Goal: Information Seeking & Learning: Find specific fact

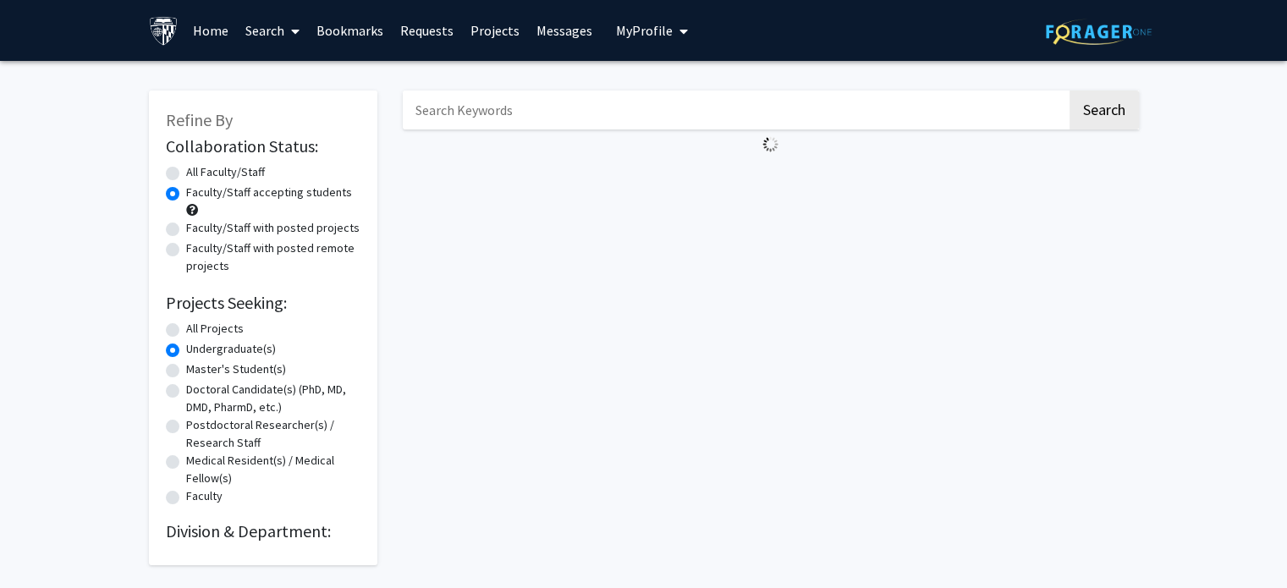
click at [524, 107] on input "Search Keywords" at bounding box center [735, 110] width 664 height 39
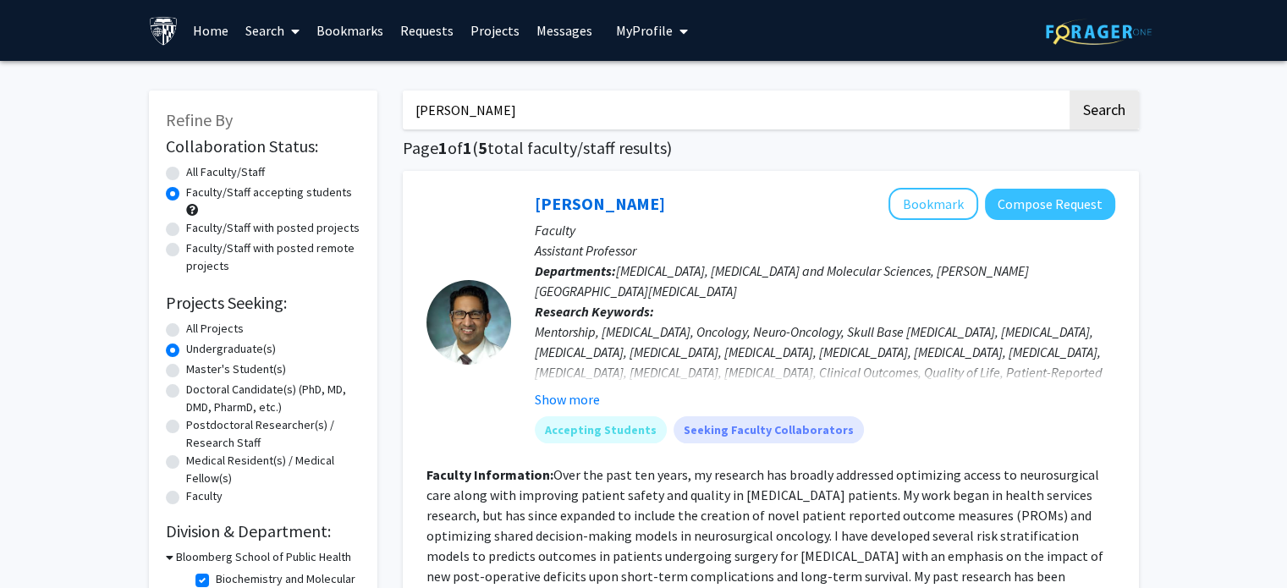
type input "[PERSON_NAME]"
click at [1069, 91] on button "Search" at bounding box center [1103, 110] width 69 height 39
radio input "true"
checkbox input "false"
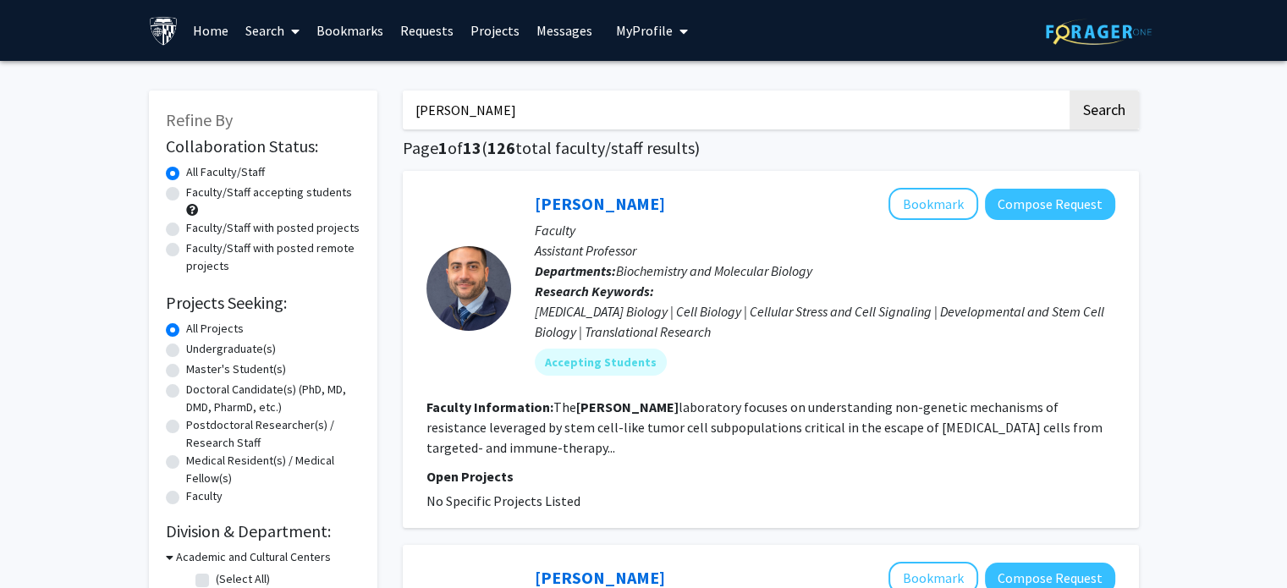
click at [524, 107] on input "[PERSON_NAME]" at bounding box center [735, 110] width 664 height 39
type input "[PERSON_NAME]"
click at [1069, 91] on button "Search" at bounding box center [1103, 110] width 69 height 39
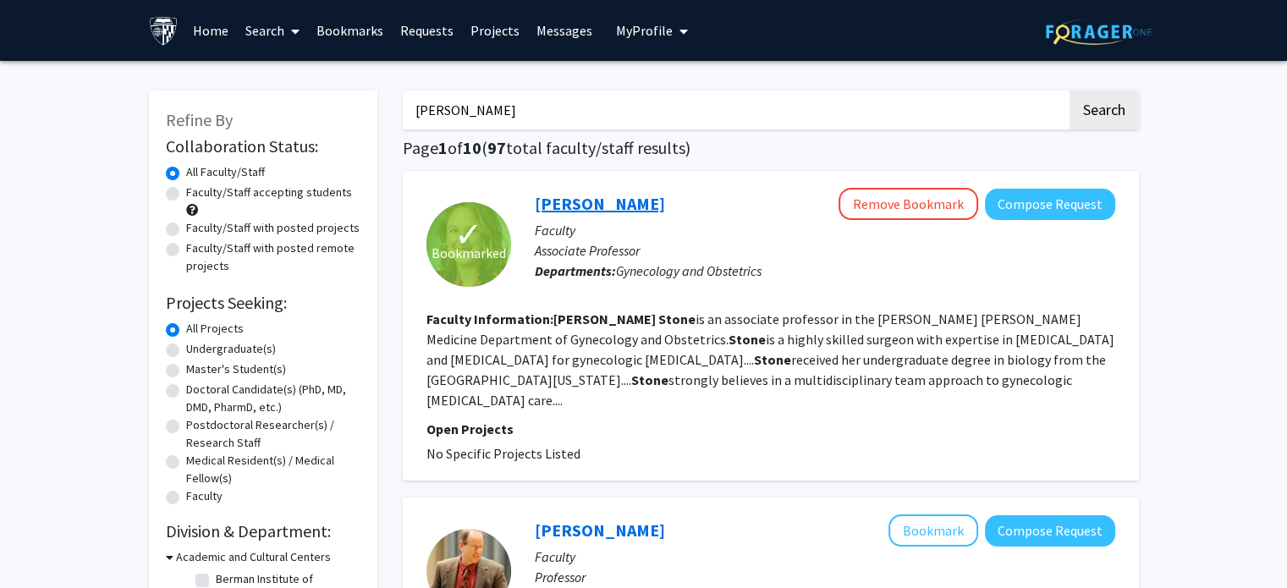
click at [560, 205] on link "[PERSON_NAME]" at bounding box center [600, 203] width 130 height 21
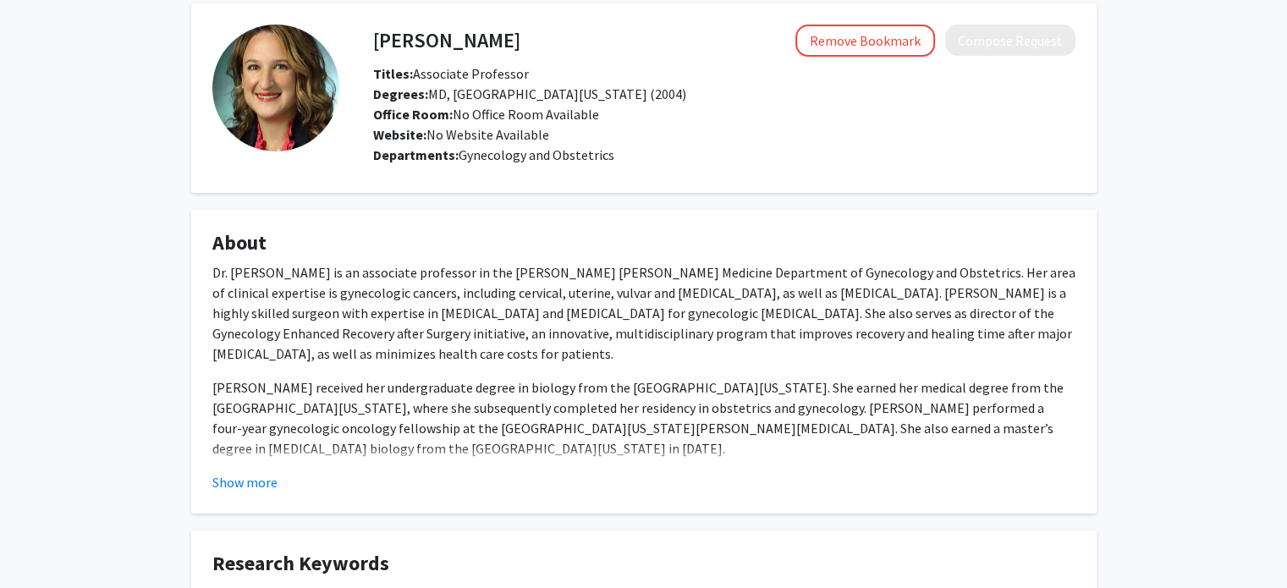
scroll to position [2, 0]
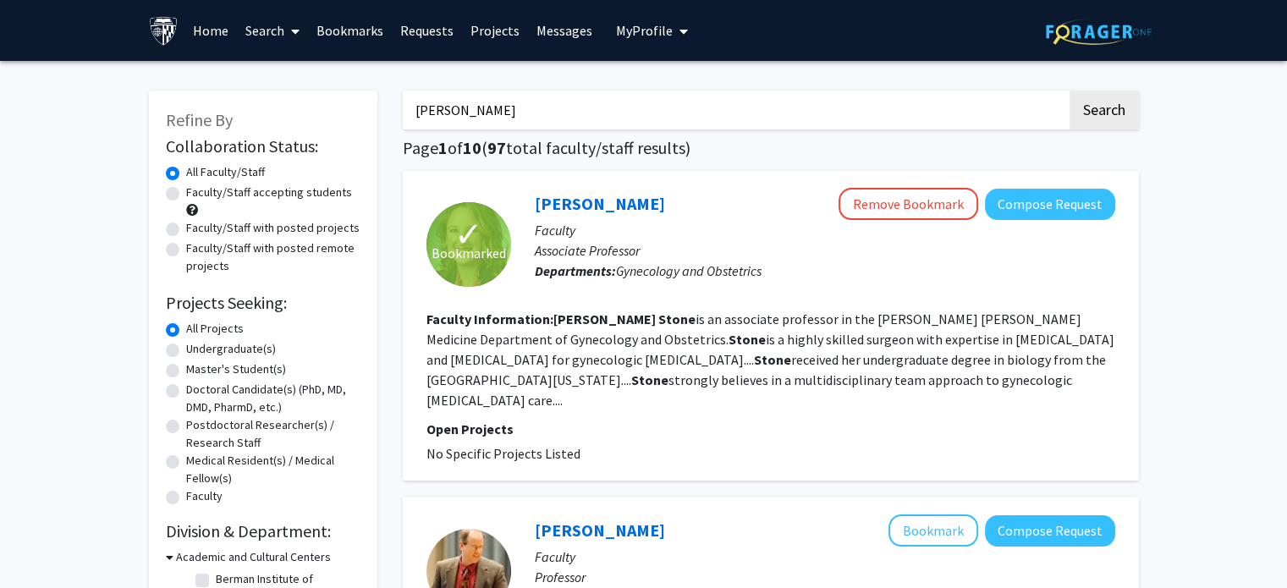
click at [573, 106] on input "[PERSON_NAME]" at bounding box center [735, 110] width 664 height 39
type input "[PERSON_NAME]"
click at [1069, 91] on button "Search" at bounding box center [1103, 110] width 69 height 39
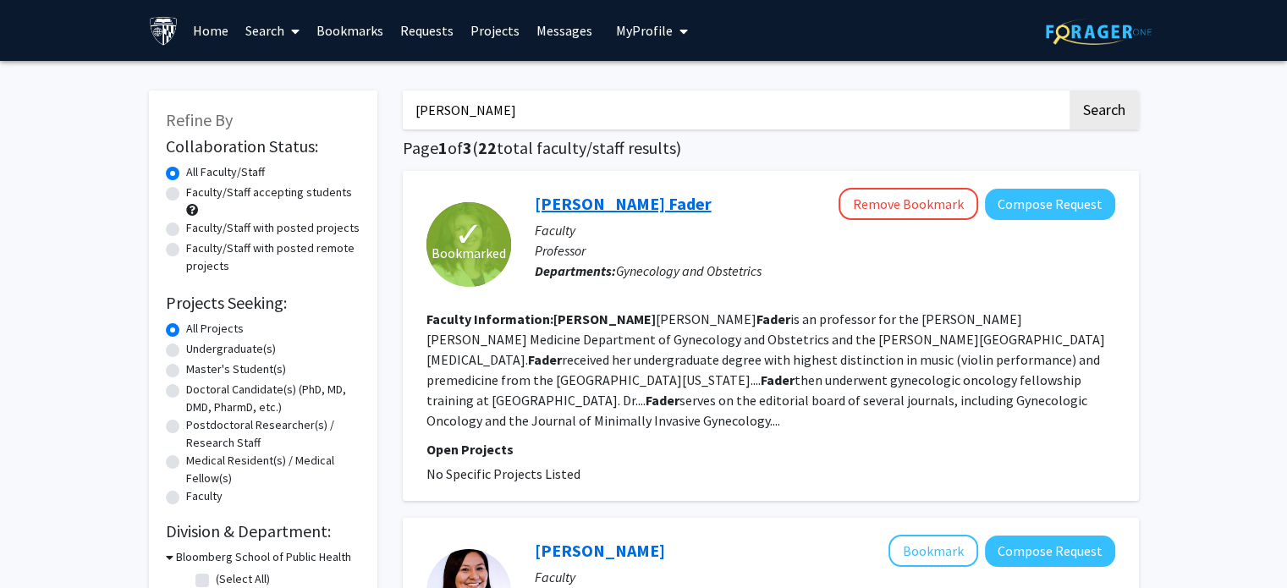
click at [581, 212] on link "[PERSON_NAME] Fader" at bounding box center [623, 203] width 177 height 21
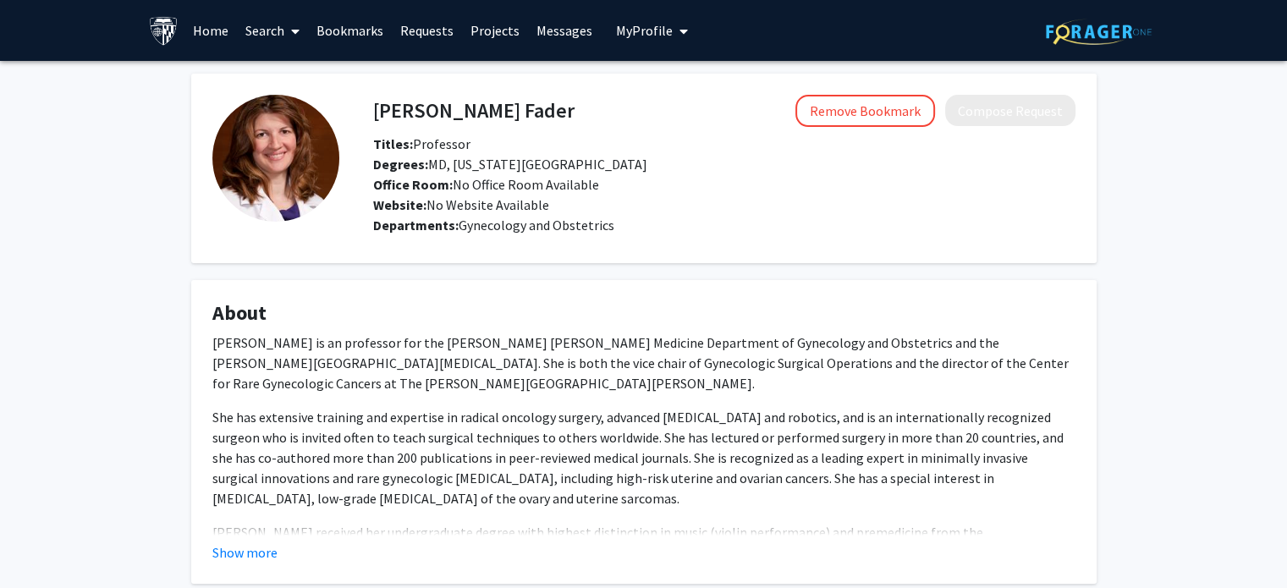
scroll to position [85, 0]
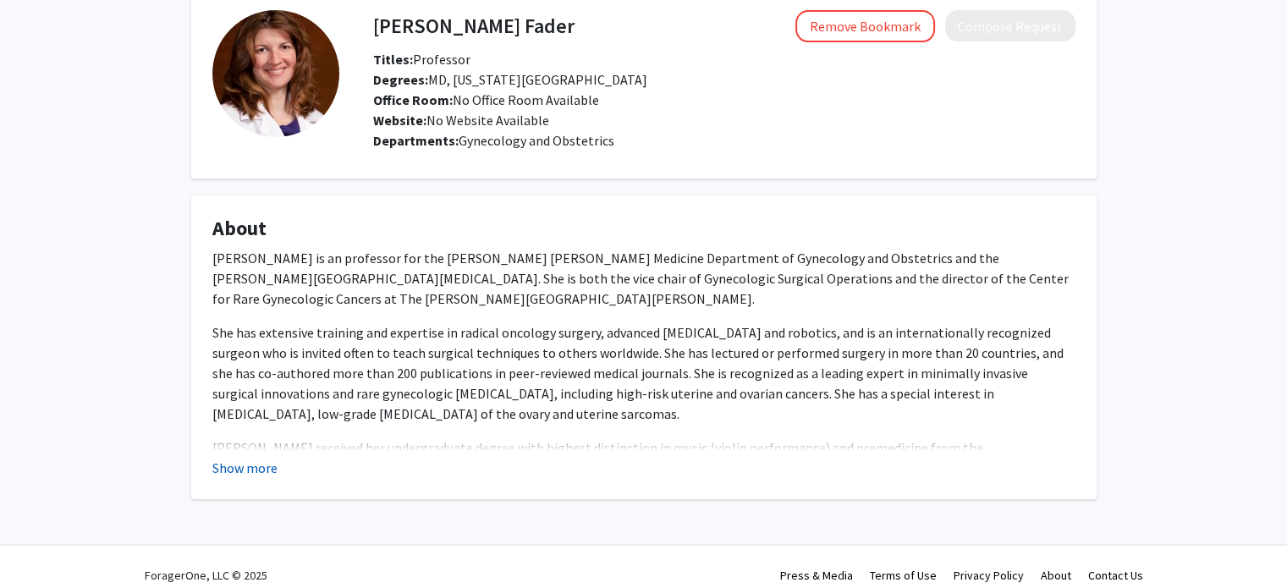
click at [267, 465] on button "Show more" at bounding box center [244, 468] width 65 height 20
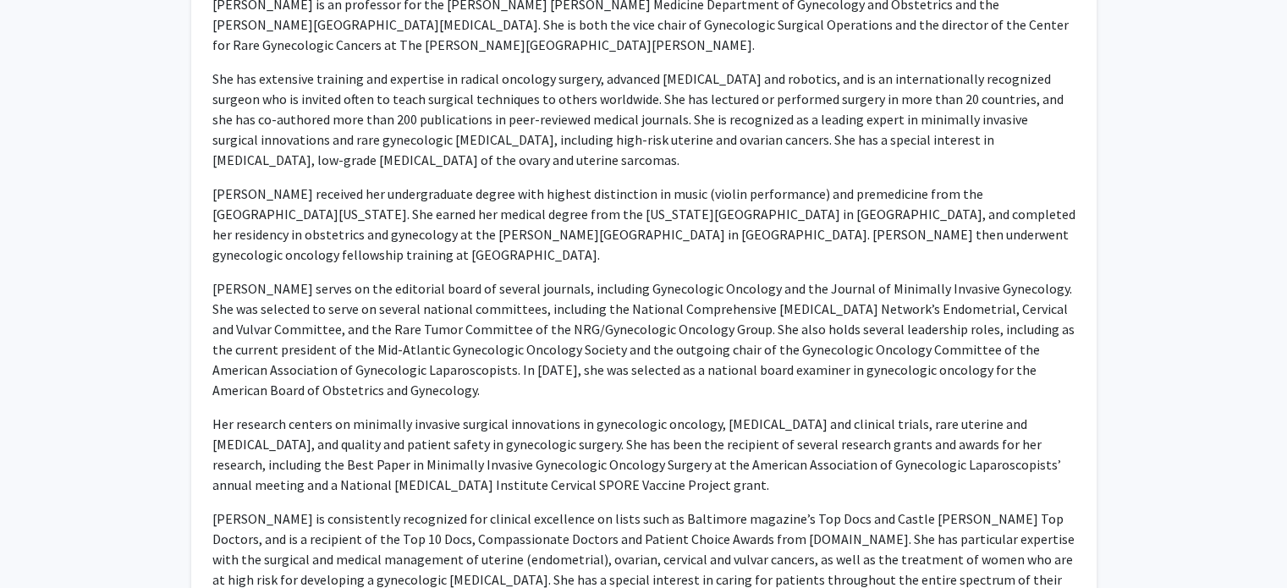
scroll to position [423, 0]
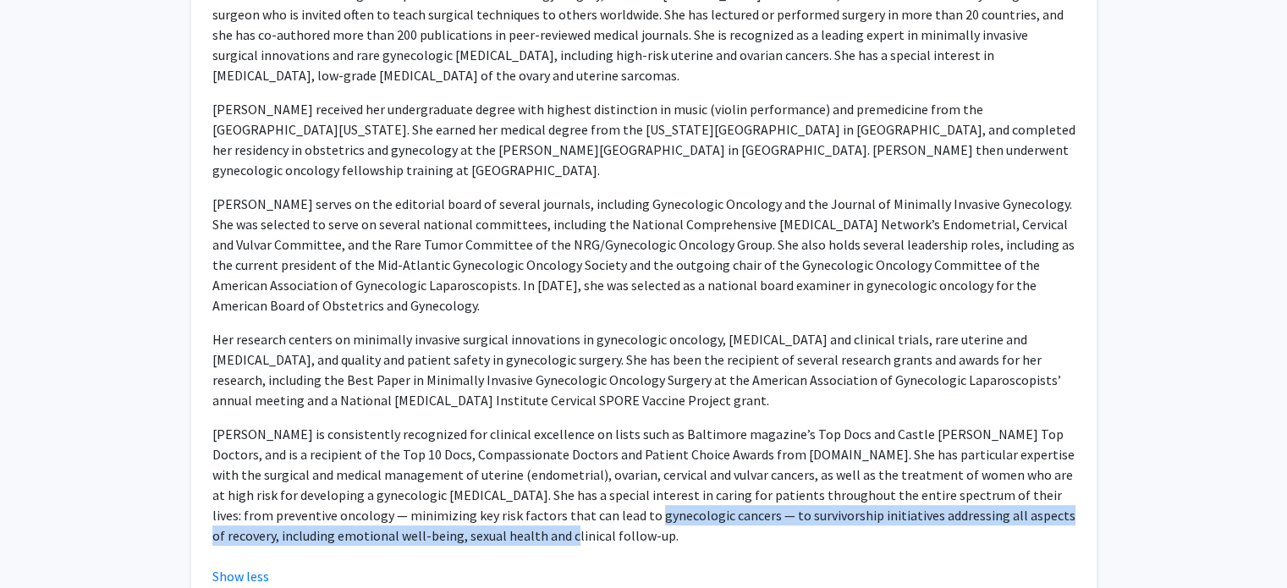
drag, startPoint x: 535, startPoint y: 472, endPoint x: 606, endPoint y: 473, distance: 71.1
click at [606, 473] on p "[PERSON_NAME] is consistently recognized for clinical excellence on lists such …" at bounding box center [643, 485] width 863 height 122
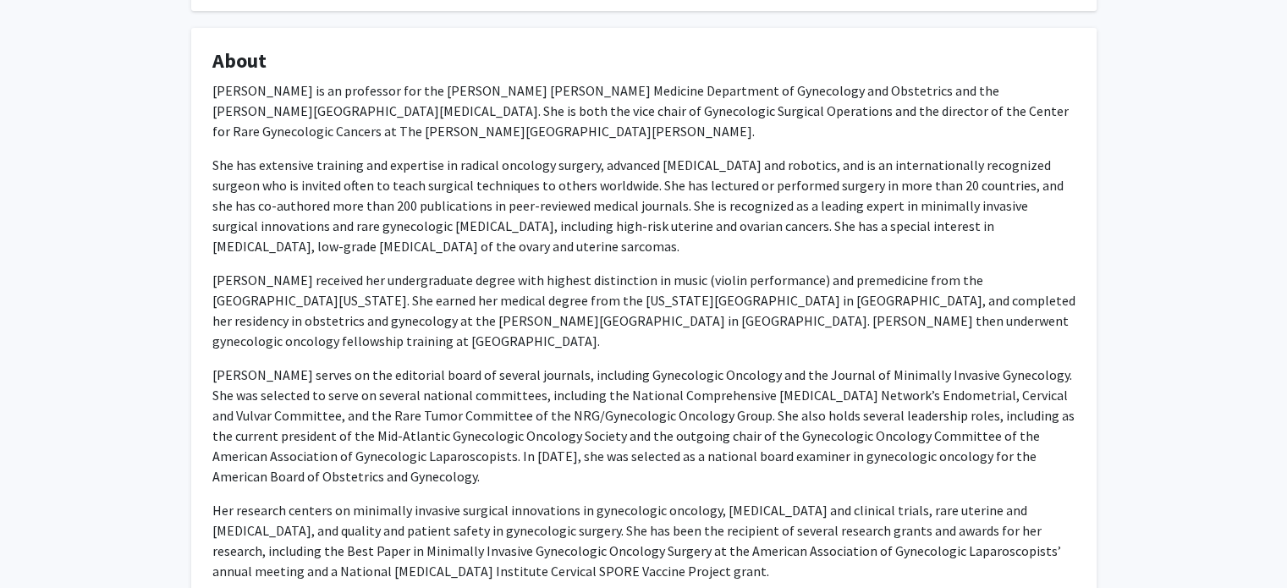
scroll to position [0, 0]
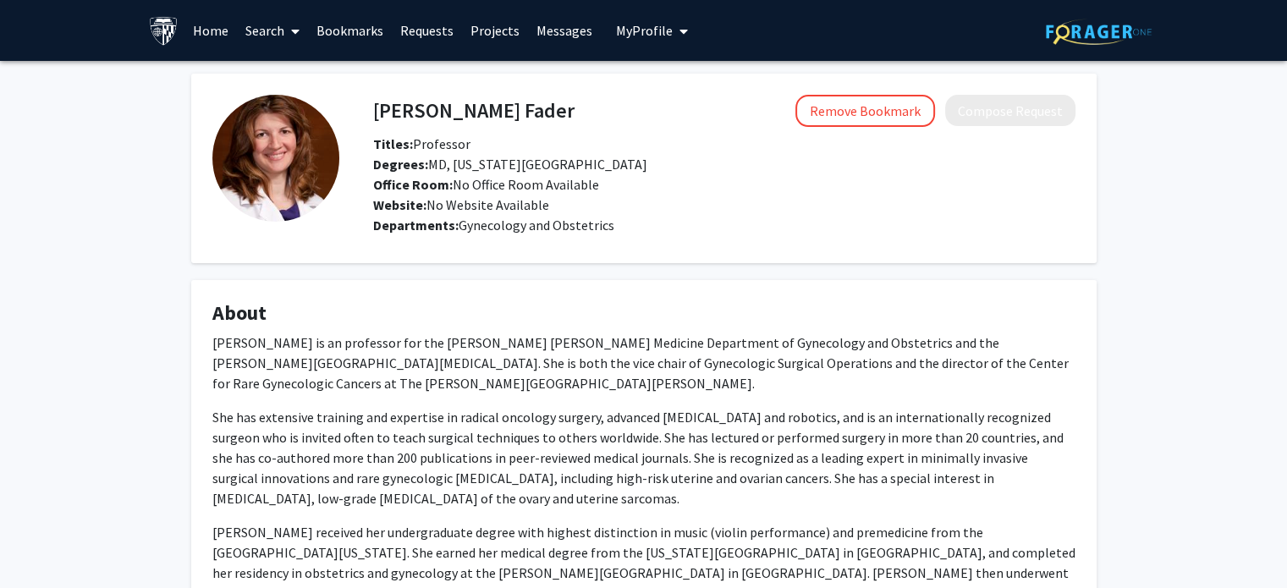
click at [433, 121] on h4 "[PERSON_NAME] Fader" at bounding box center [473, 110] width 201 height 31
